Goal: Browse casually: Explore the website without a specific task or goal

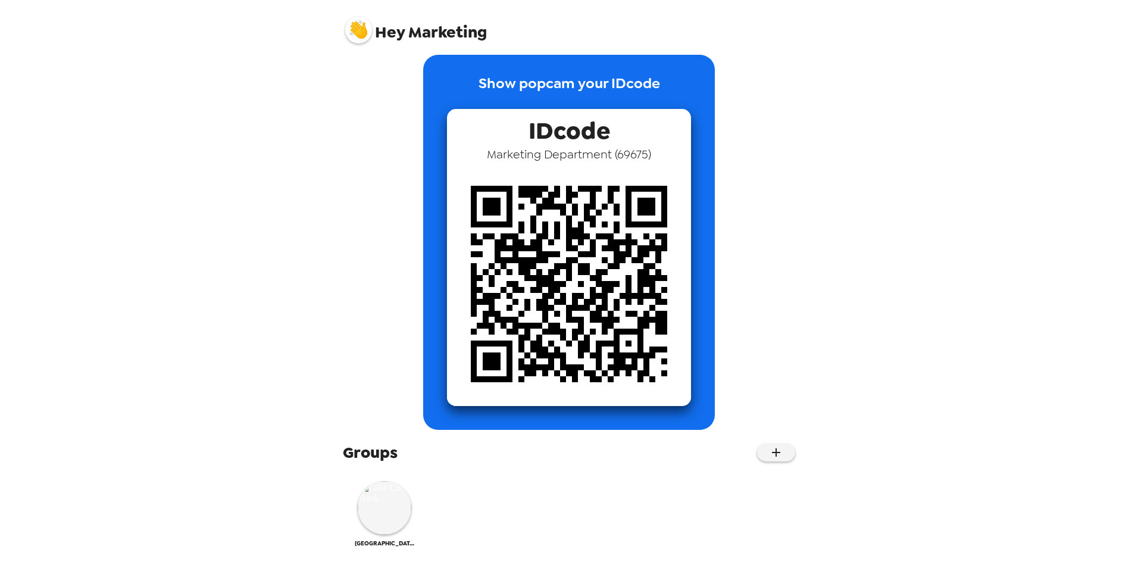
scroll to position [17, 0]
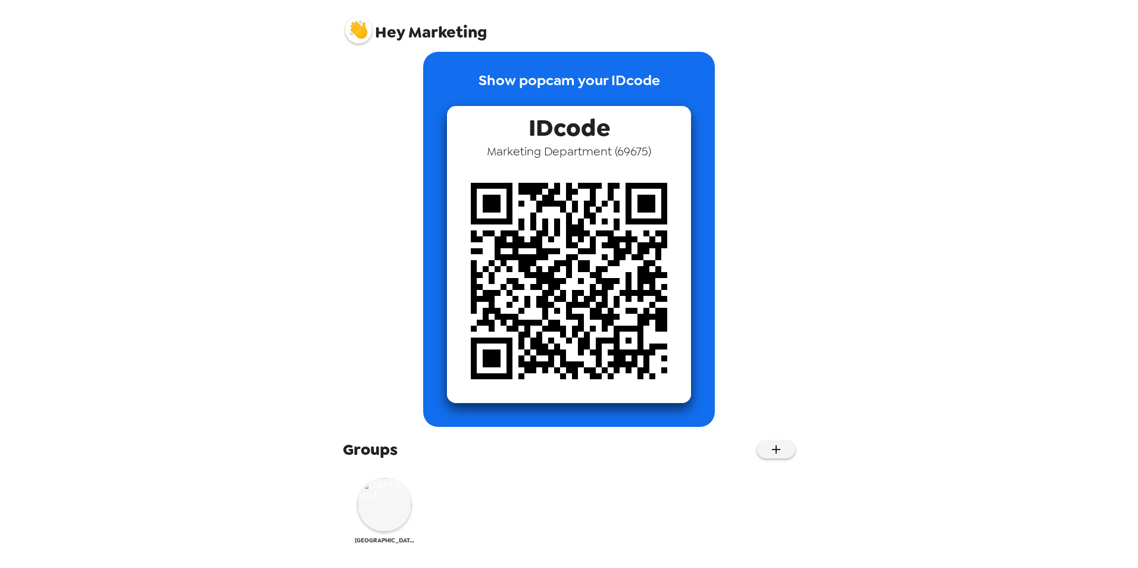
click at [382, 480] on img at bounding box center [385, 505] width 54 height 54
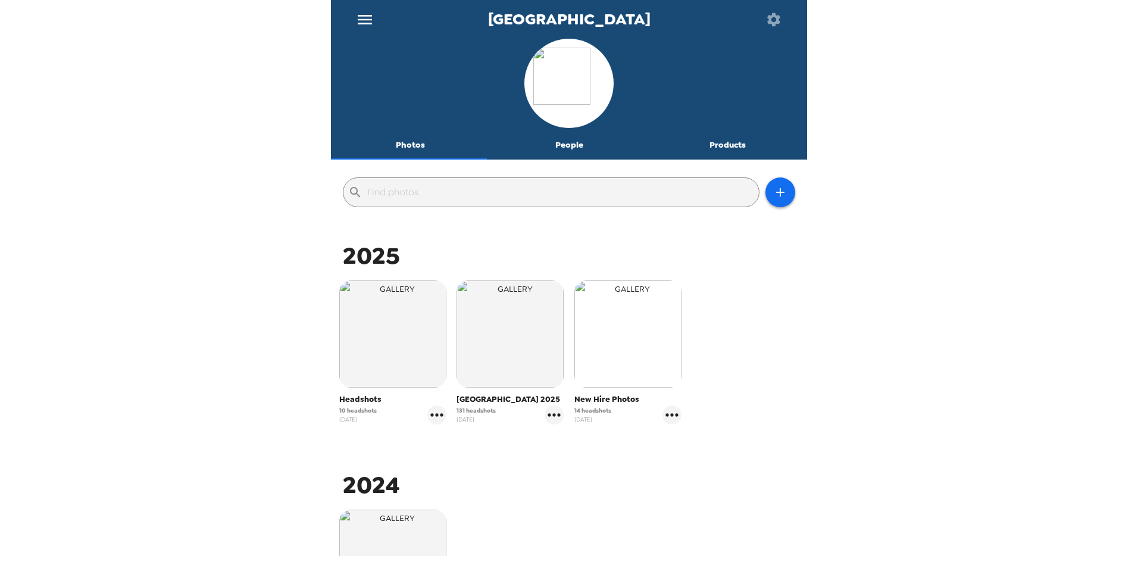
click at [608, 355] on img "button" at bounding box center [627, 333] width 107 height 107
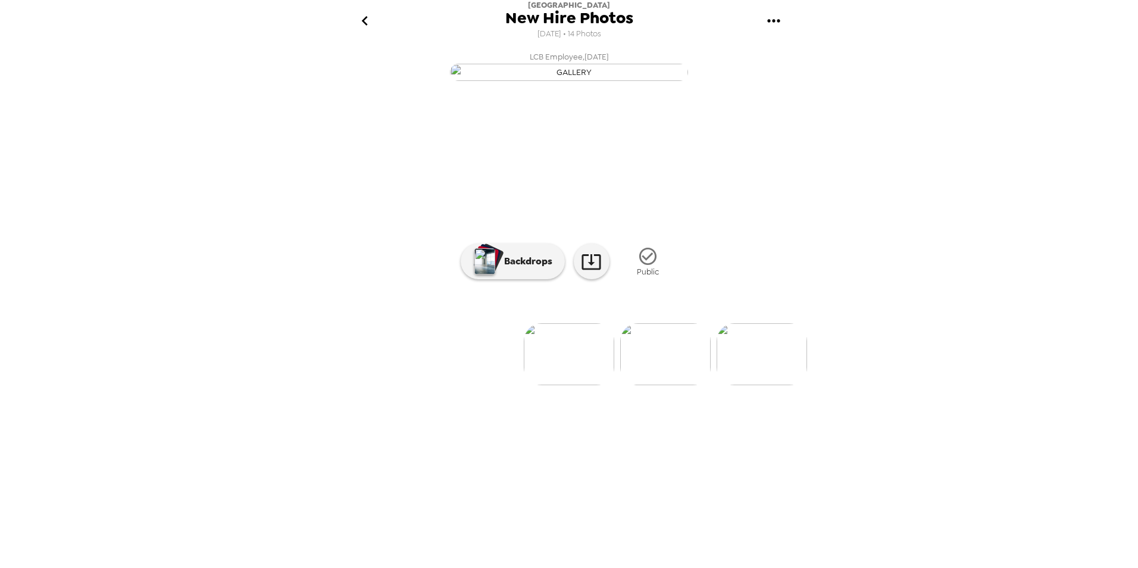
click at [643, 385] on img at bounding box center [665, 354] width 90 height 62
click at [667, 385] on img at bounding box center [666, 354] width 90 height 62
click at [657, 385] on img at bounding box center [666, 354] width 90 height 62
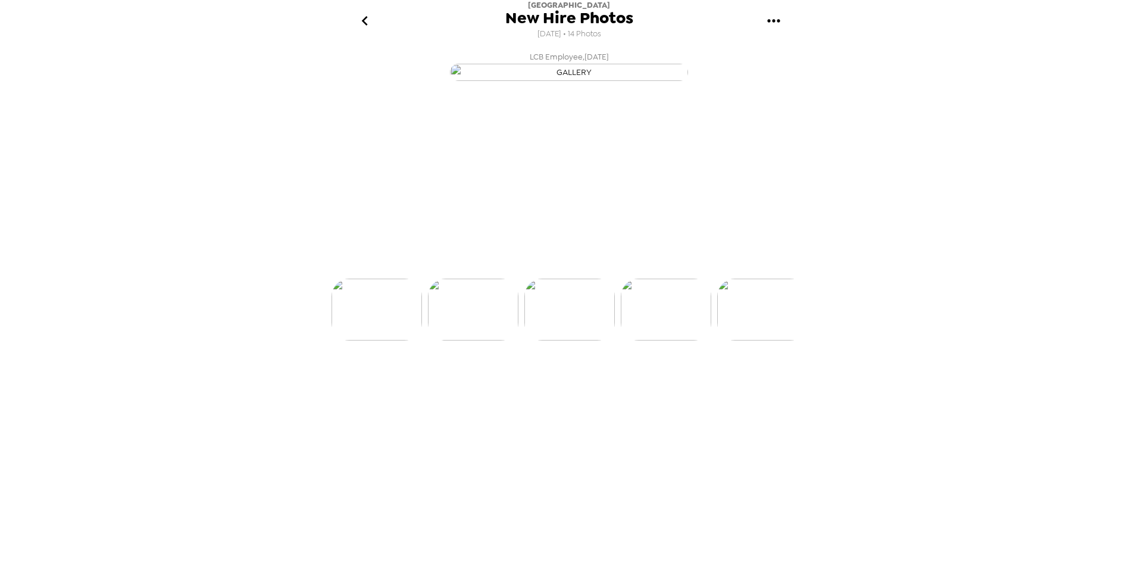
scroll to position [0, 288]
click at [678, 385] on img at bounding box center [666, 354] width 90 height 62
click at [659, 385] on img at bounding box center [666, 354] width 90 height 62
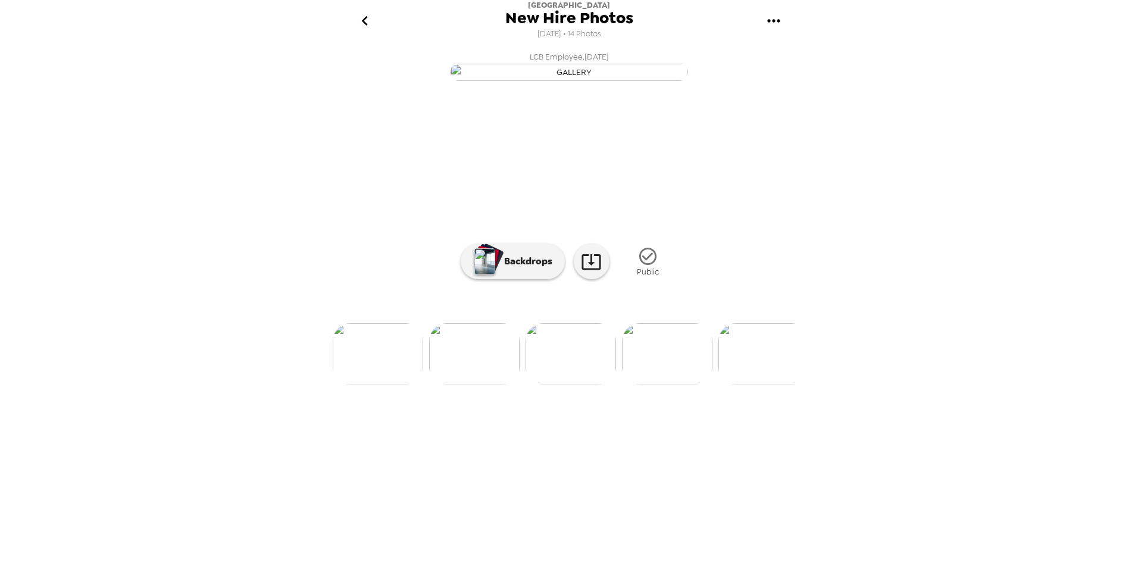
click at [675, 385] on img at bounding box center [667, 354] width 90 height 62
click at [367, 20] on icon "go back" at bounding box center [364, 20] width 19 height 19
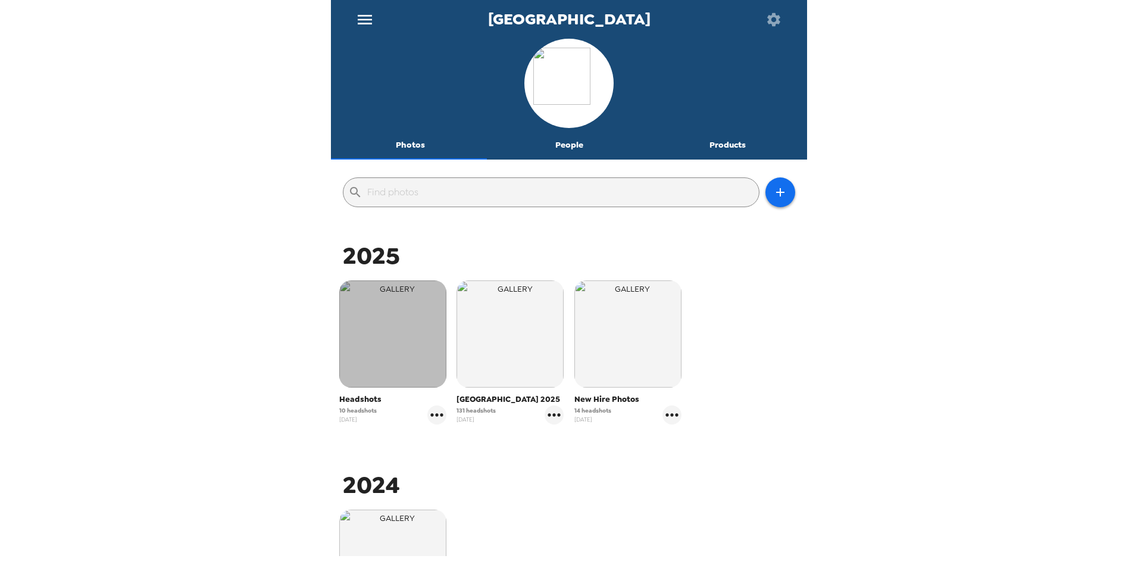
click at [371, 334] on img "button" at bounding box center [392, 333] width 107 height 107
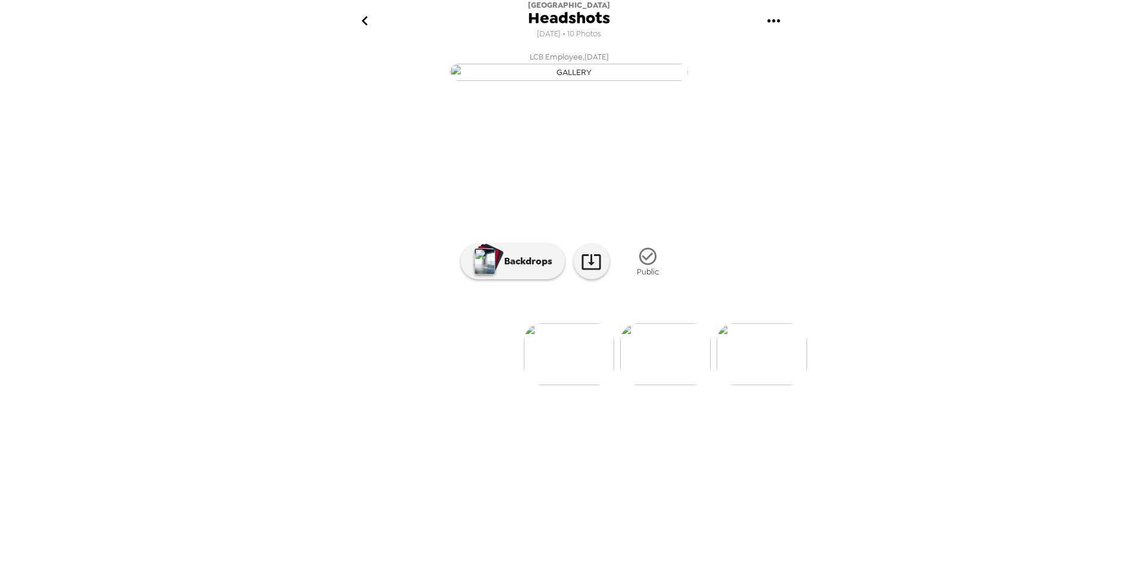
click at [681, 385] on img at bounding box center [665, 354] width 90 height 62
click at [646, 385] on img at bounding box center [666, 354] width 90 height 62
click at [658, 385] on img at bounding box center [666, 354] width 90 height 62
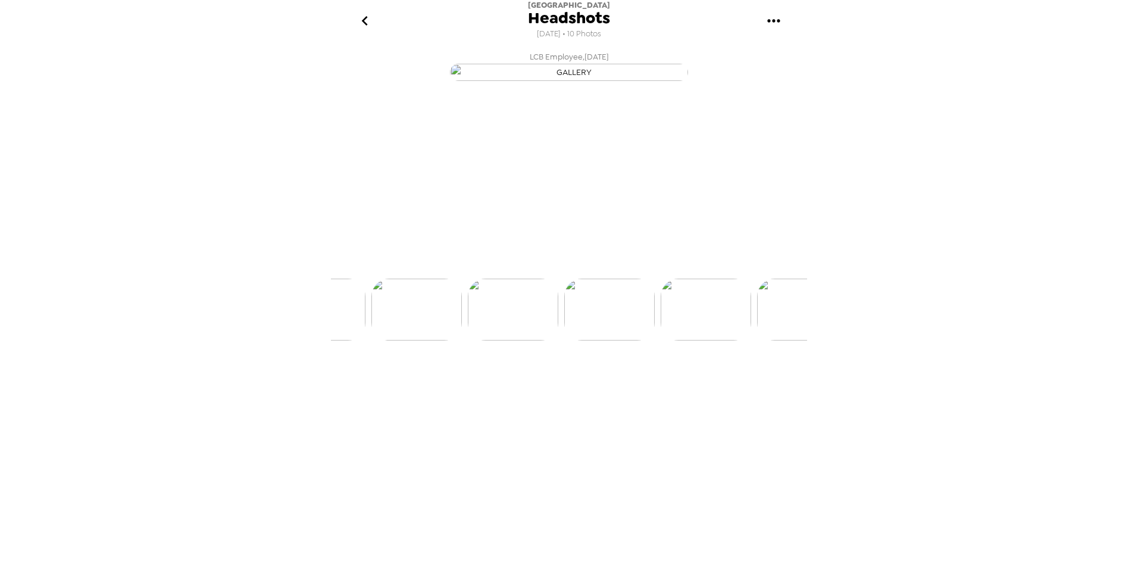
scroll to position [0, 288]
click at [671, 385] on img at bounding box center [666, 354] width 90 height 62
click at [471, 385] on img at bounding box center [474, 354] width 90 height 62
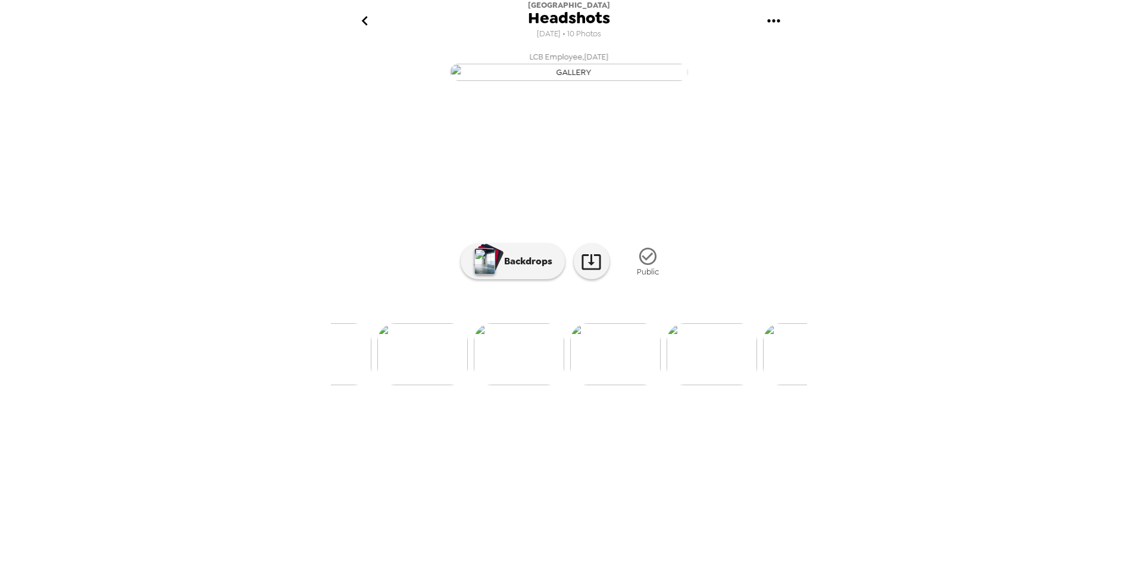
click at [694, 385] on img at bounding box center [712, 354] width 90 height 62
click at [389, 385] on img at bounding box center [394, 354] width 90 height 62
